Goal: Communication & Community: Participate in discussion

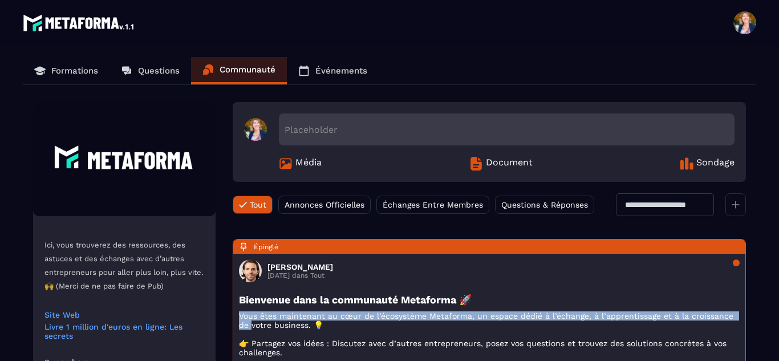
drag, startPoint x: 778, startPoint y: 287, endPoint x: 778, endPoint y: 310, distance: 22.8
click at [582, 309] on section "Formations Questions Communauté Événements Ici, vous trouverez des ressources, …" at bounding box center [389, 217] width 779 height 343
click at [148, 75] on p "Questions" at bounding box center [159, 71] width 42 height 10
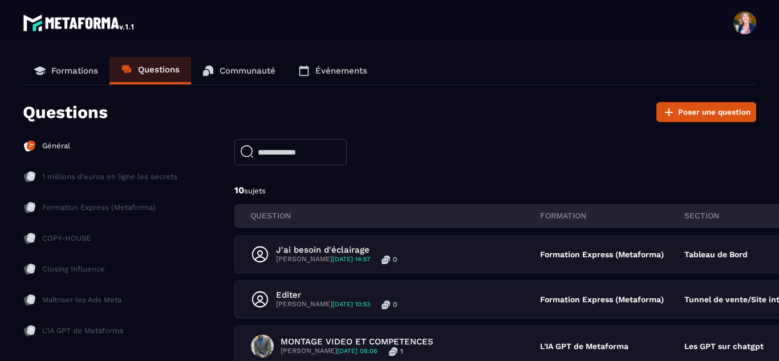
click at [245, 65] on link "Communauté" at bounding box center [239, 70] width 96 height 27
